Goal: Find specific page/section: Find specific page/section

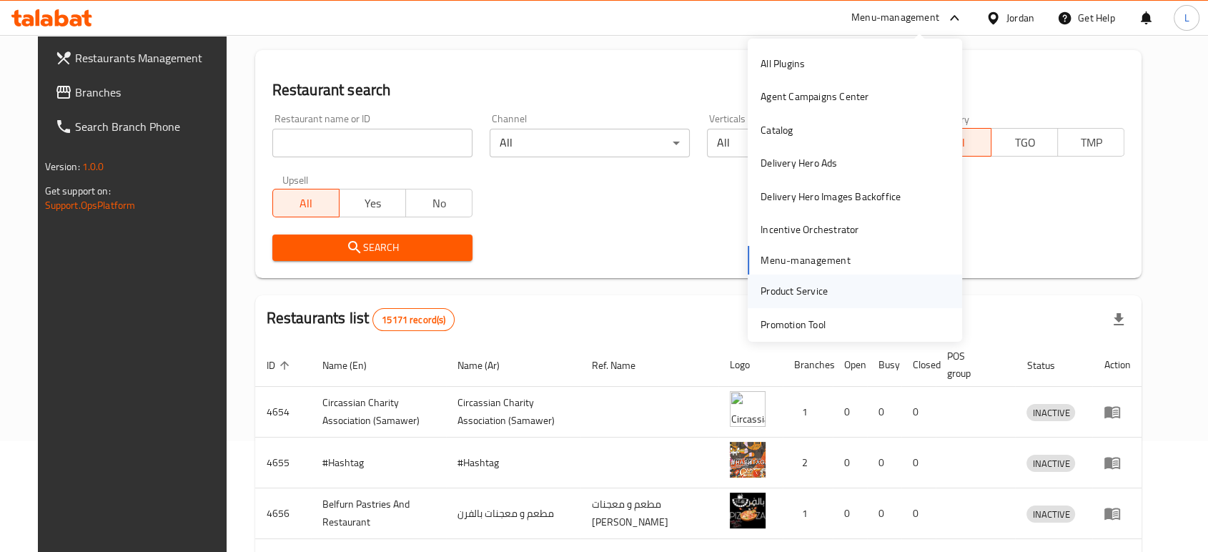
click at [799, 287] on div "Product Service" at bounding box center [794, 291] width 67 height 16
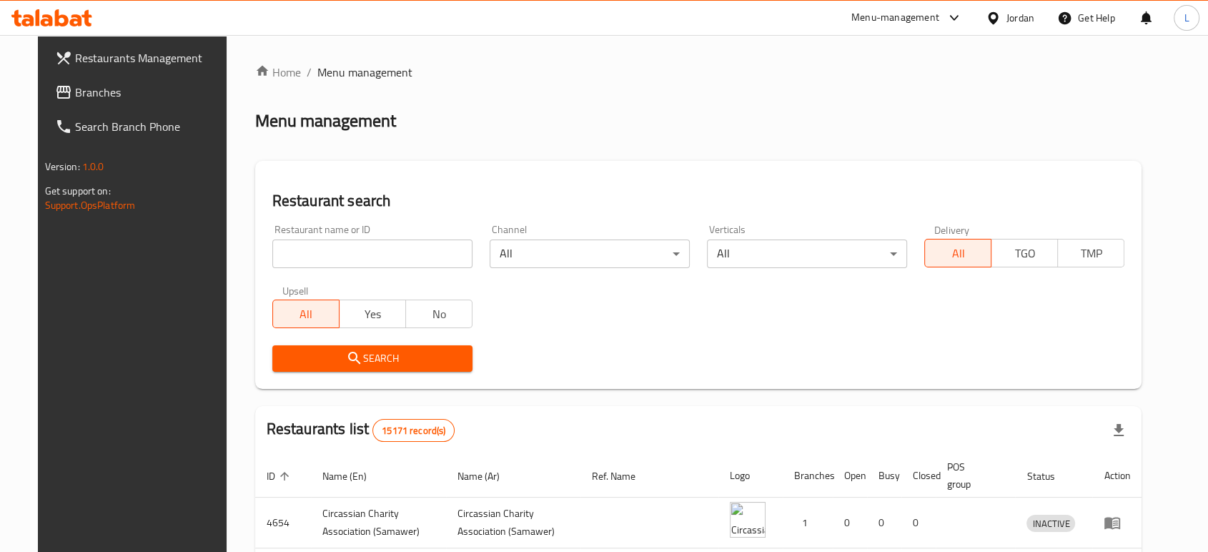
click at [867, 10] on div "Menu-management" at bounding box center [895, 17] width 88 height 17
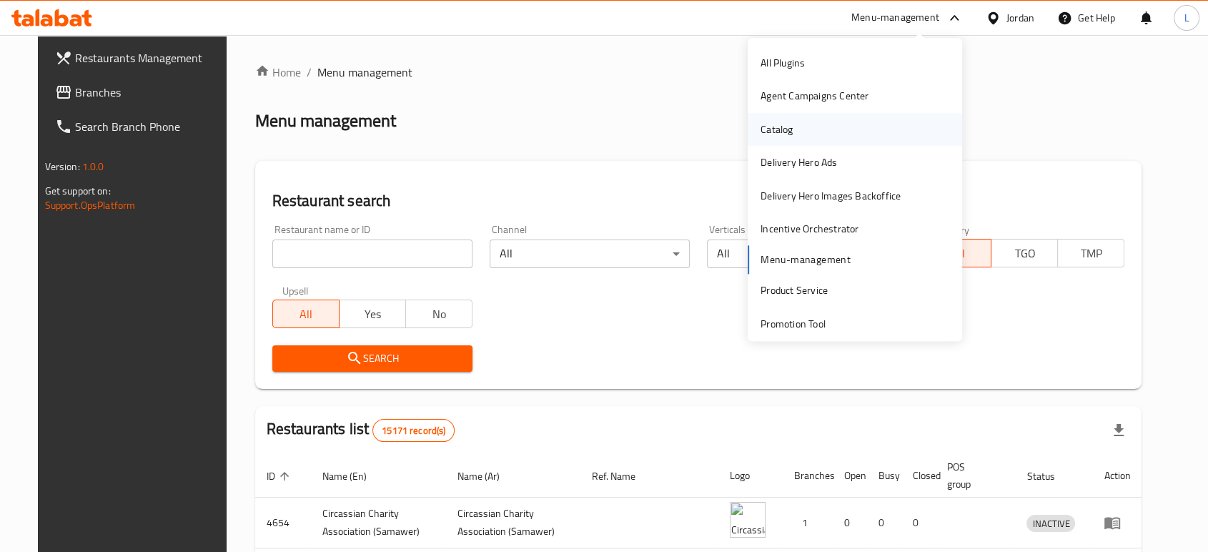
click at [786, 139] on div "Catalog" at bounding box center [776, 129] width 55 height 33
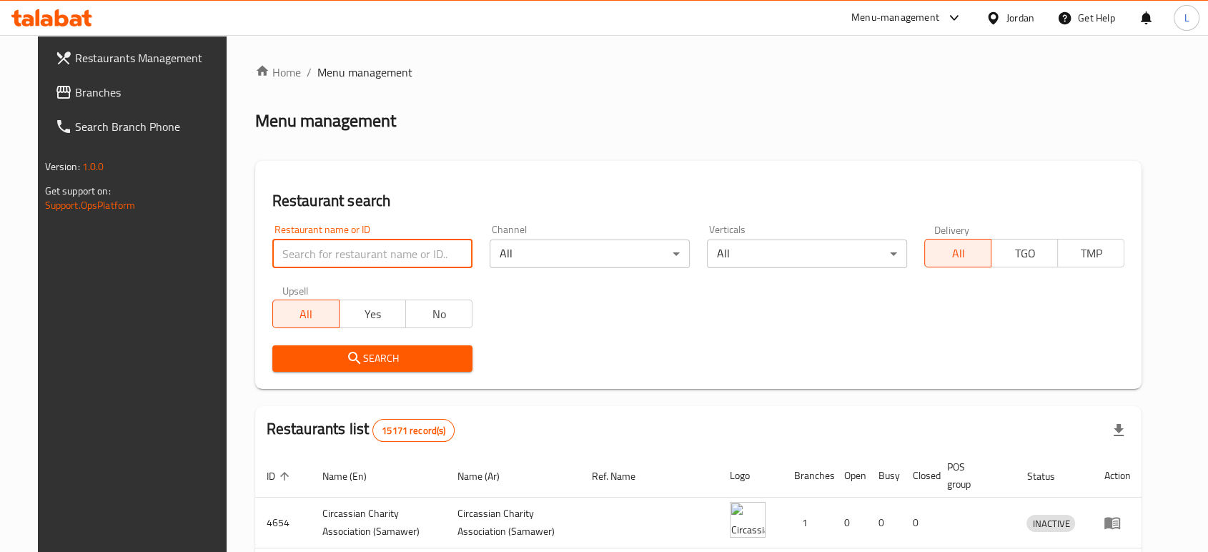
click at [383, 255] on input "search" at bounding box center [372, 253] width 200 height 29
type input "cashmere"
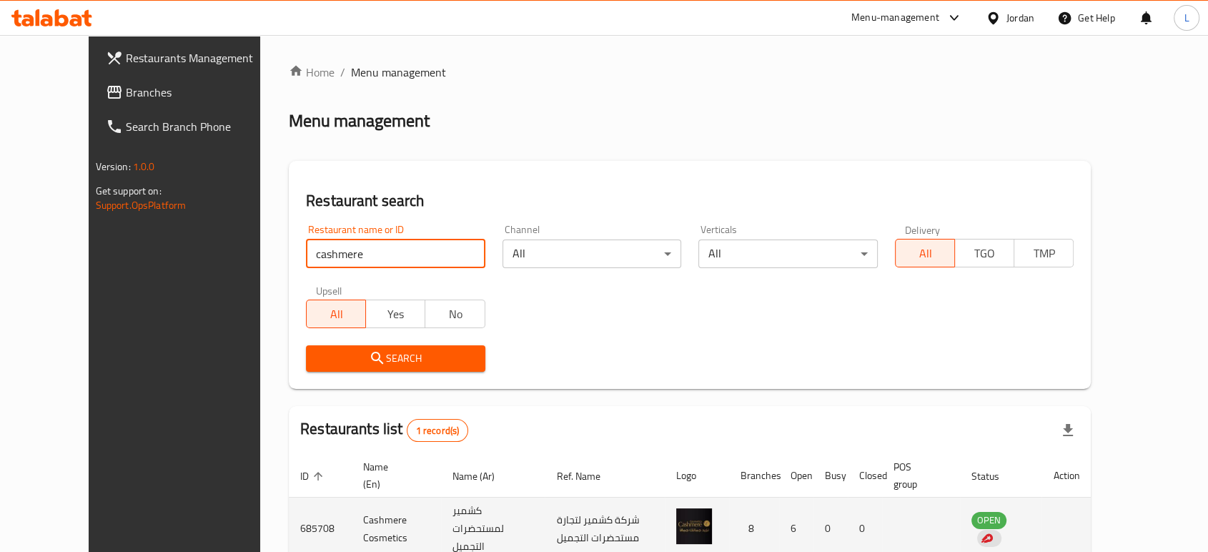
click at [352, 510] on td "Cashmere Cosmetics" at bounding box center [396, 529] width 89 height 63
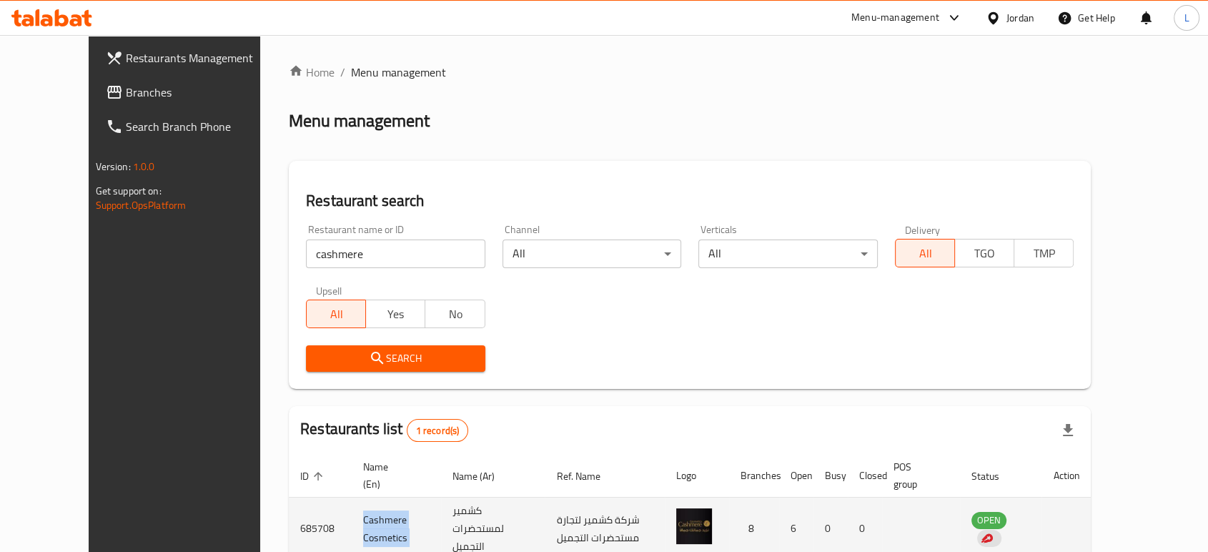
click at [352, 510] on td "Cashmere Cosmetics" at bounding box center [396, 529] width 89 height 63
copy td "Cashmere Cosmetics"
click at [289, 517] on td "685708" at bounding box center [320, 529] width 63 height 63
copy td "685708"
